Goal: Find specific page/section: Find specific page/section

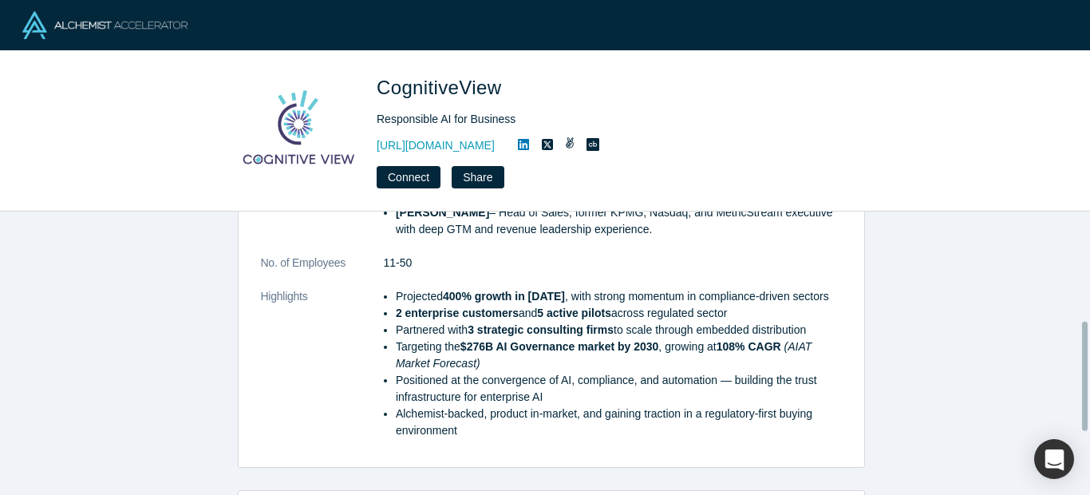
scroll to position [191, 0]
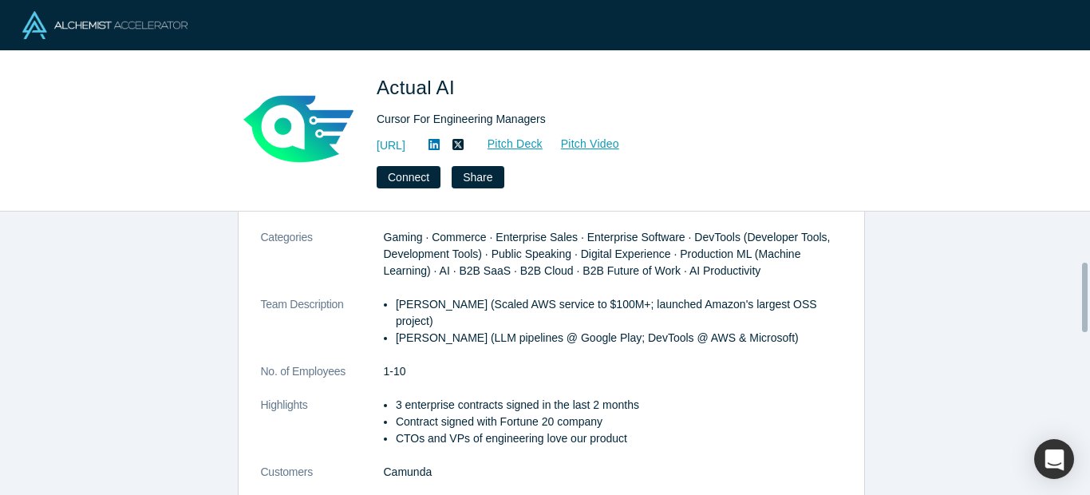
scroll to position [200, 0]
